Goal: Task Accomplishment & Management: Manage account settings

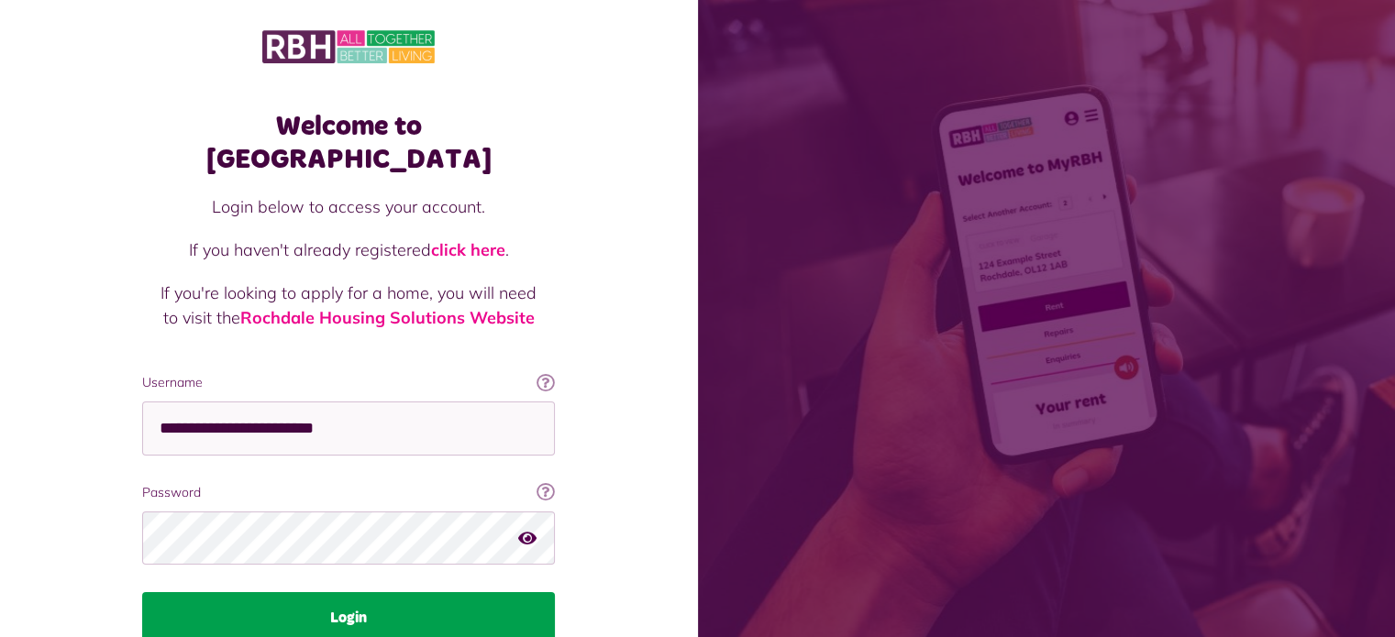
click at [323, 593] on button "Login" at bounding box center [348, 618] width 413 height 51
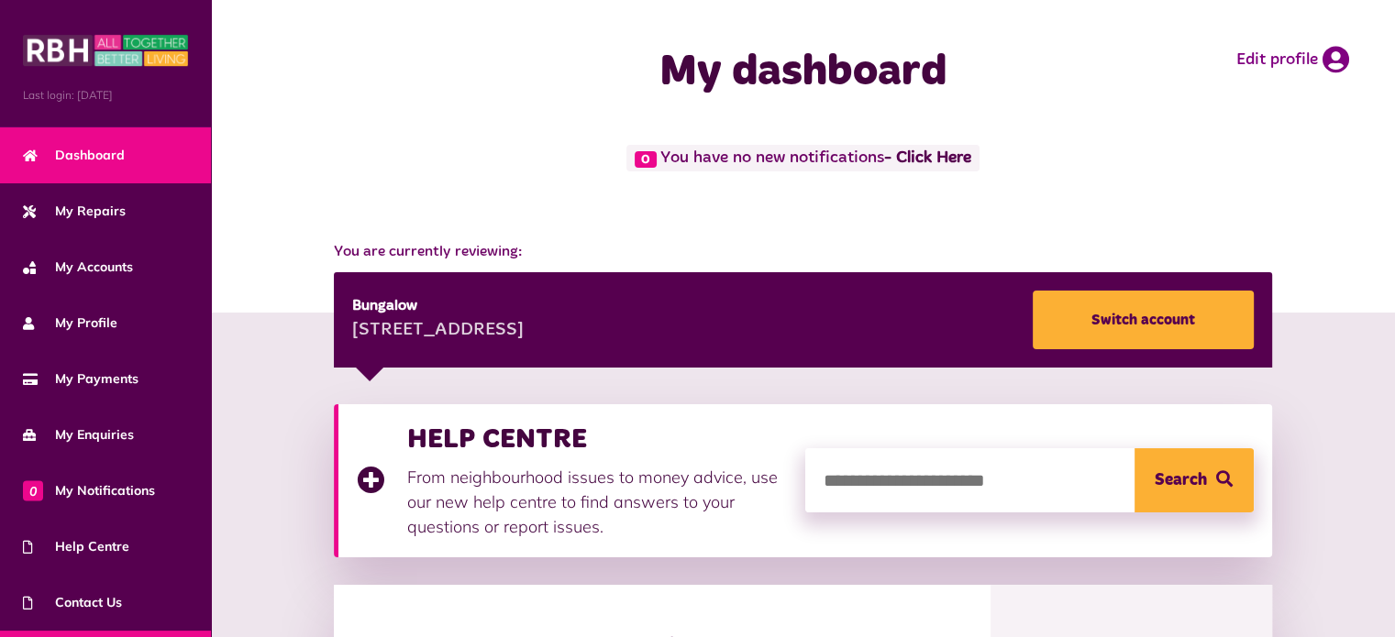
scroll to position [104, 0]
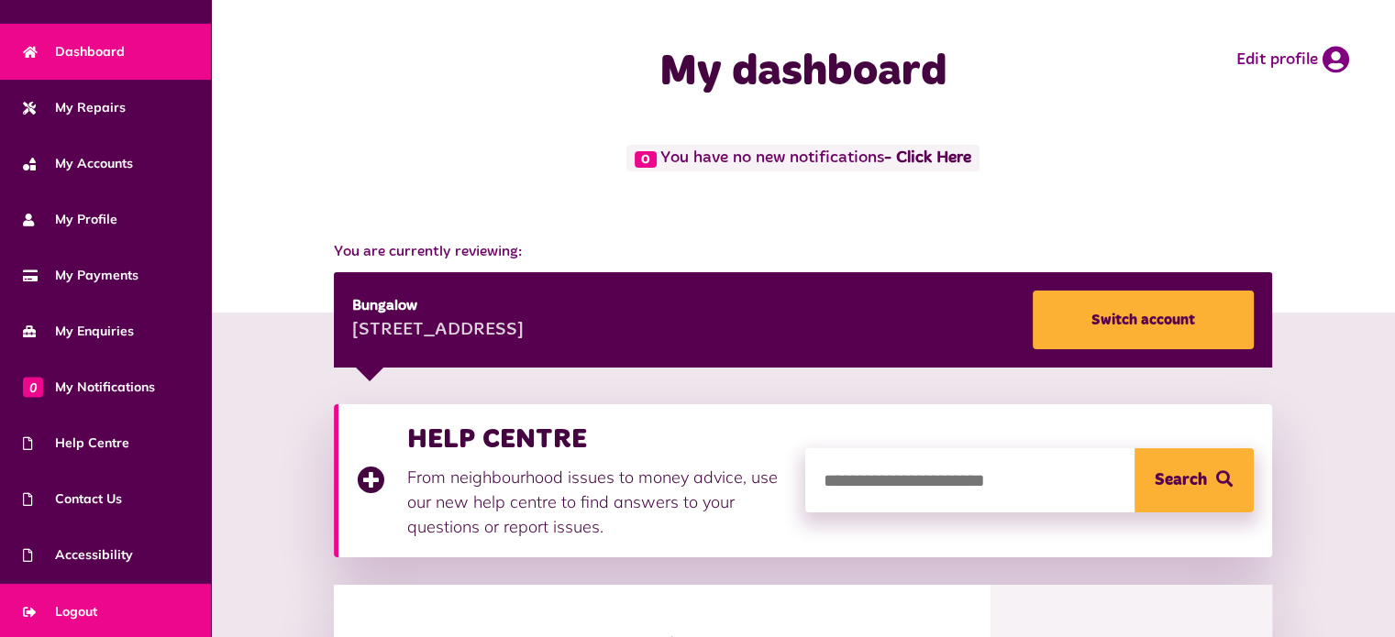
click at [87, 605] on span "Logout" at bounding box center [60, 612] width 74 height 19
